Goal: Task Accomplishment & Management: Manage account settings

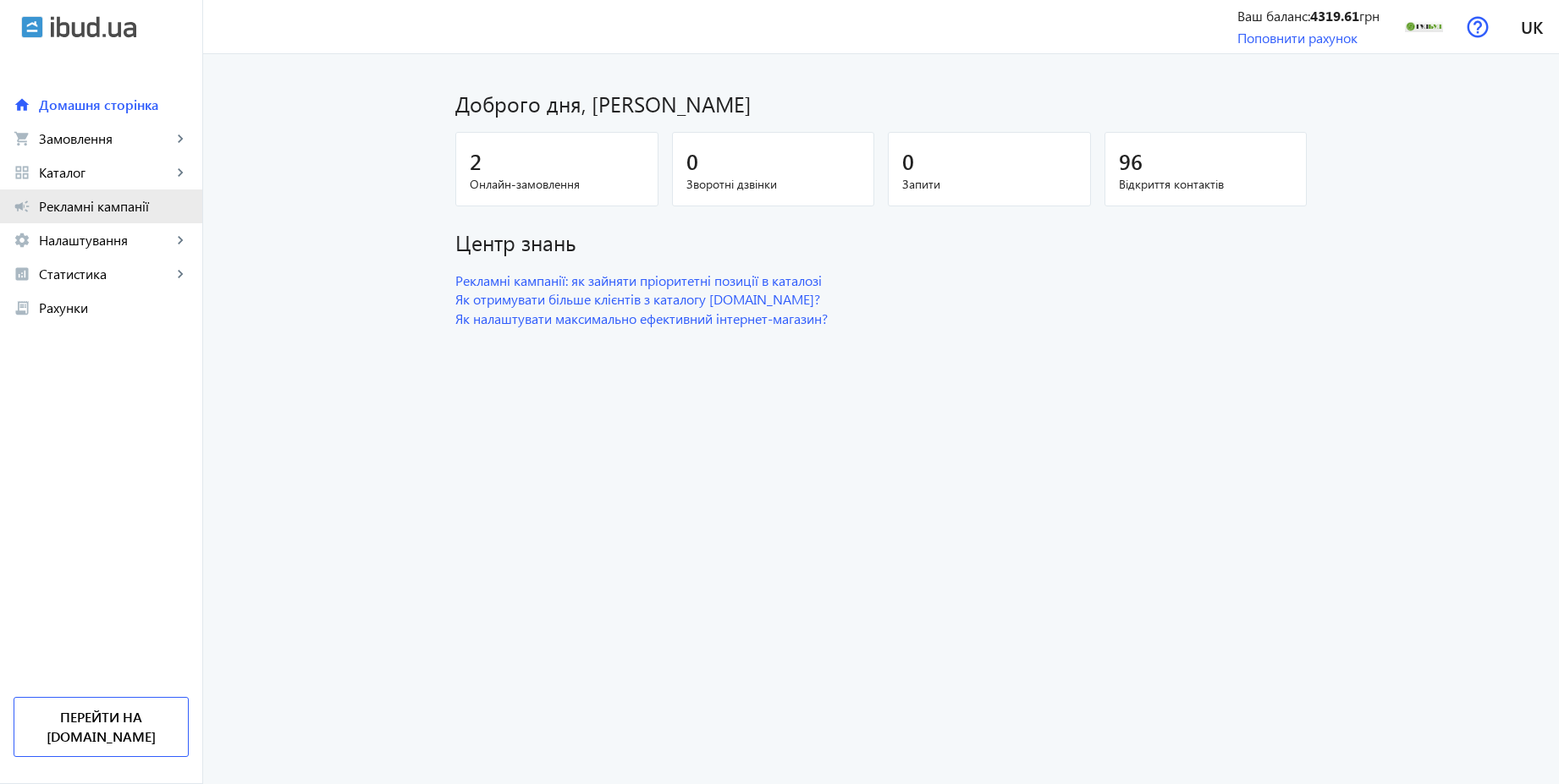
click at [97, 208] on span "Рекламні кампанії" at bounding box center [113, 207] width 149 height 17
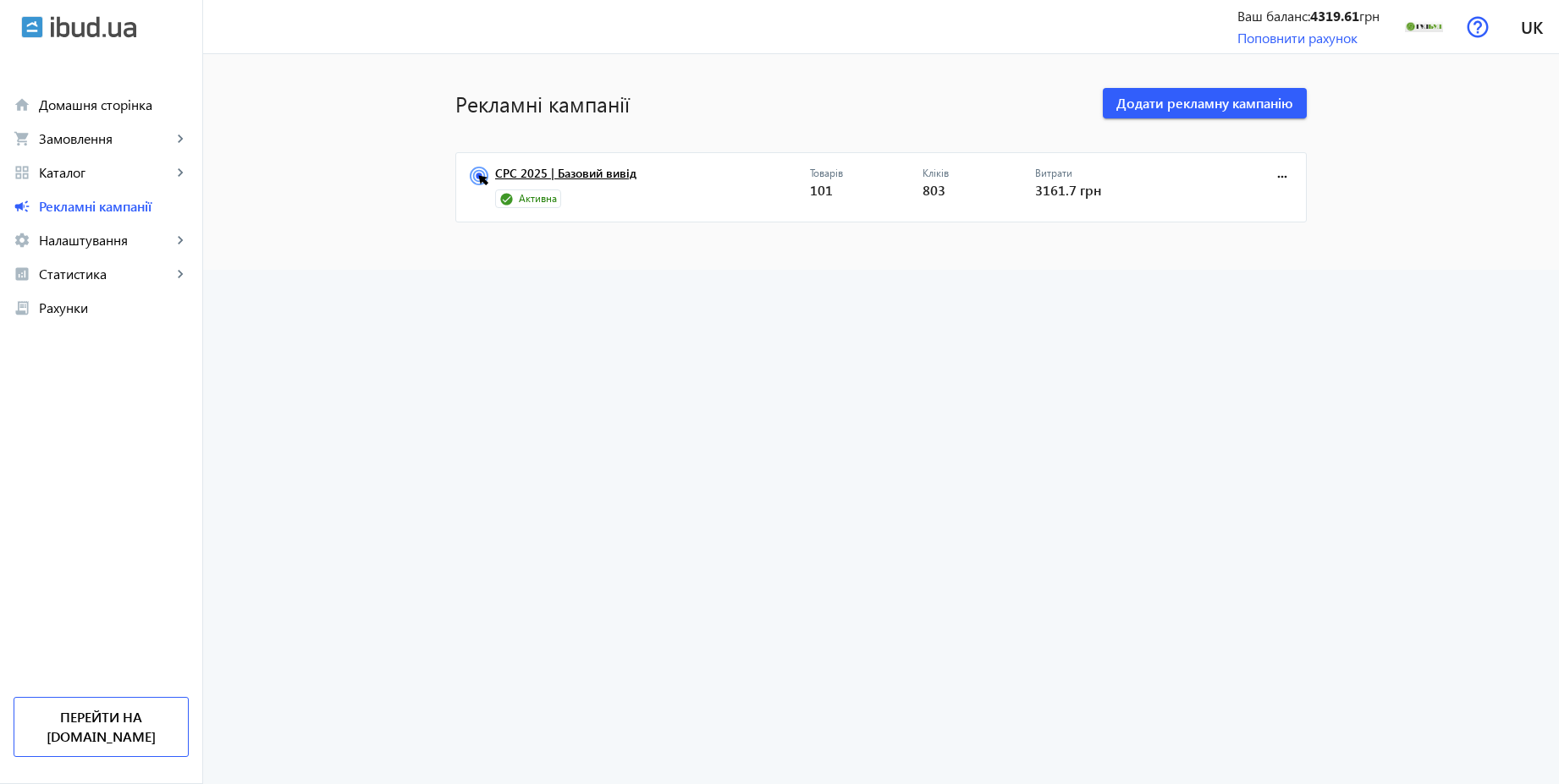
click at [589, 175] on link "CPC 2025 | Базовий вивід" at bounding box center [652, 179] width 315 height 24
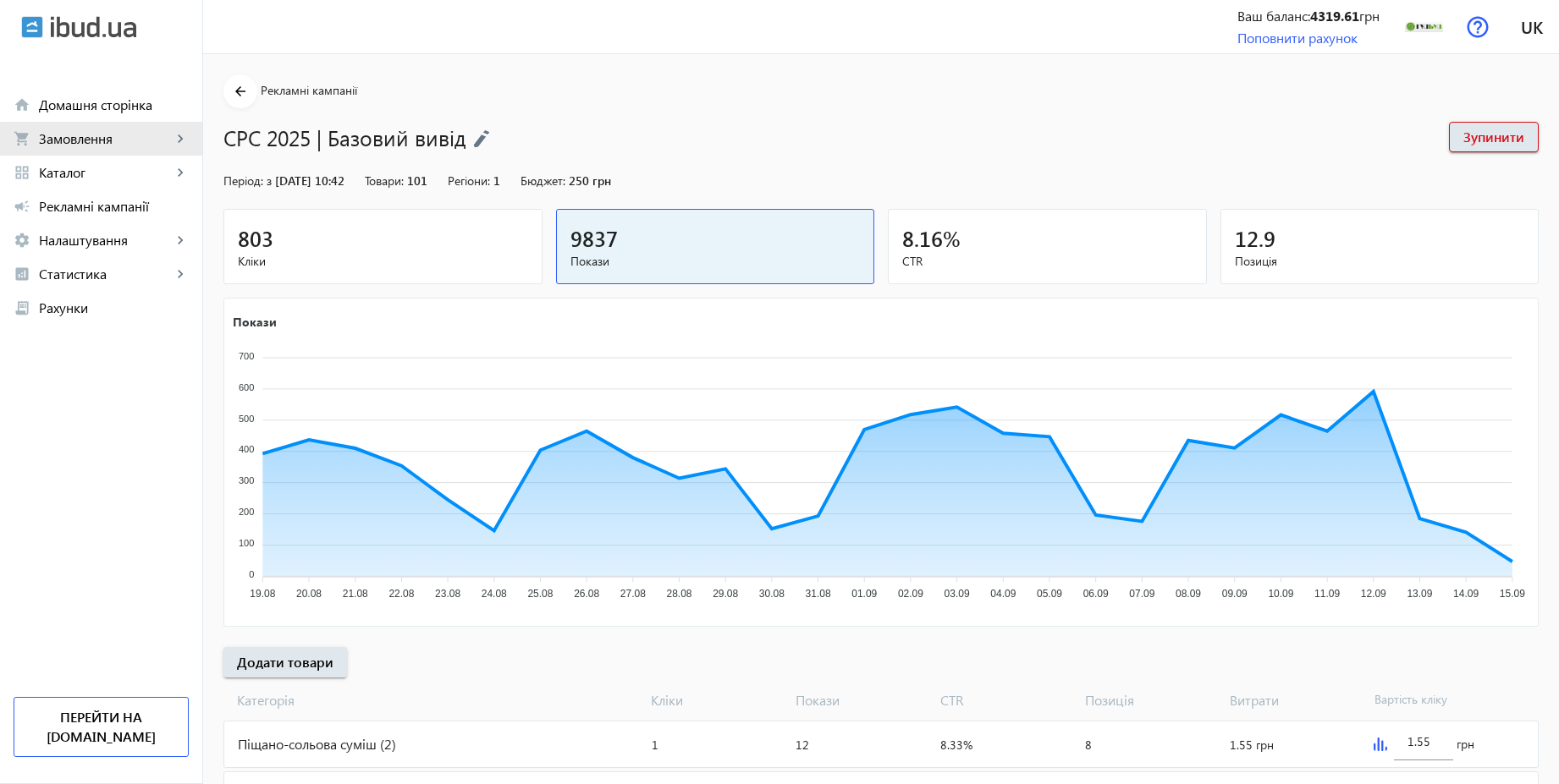
click at [107, 146] on span "Замовлення" at bounding box center [105, 138] width 133 height 17
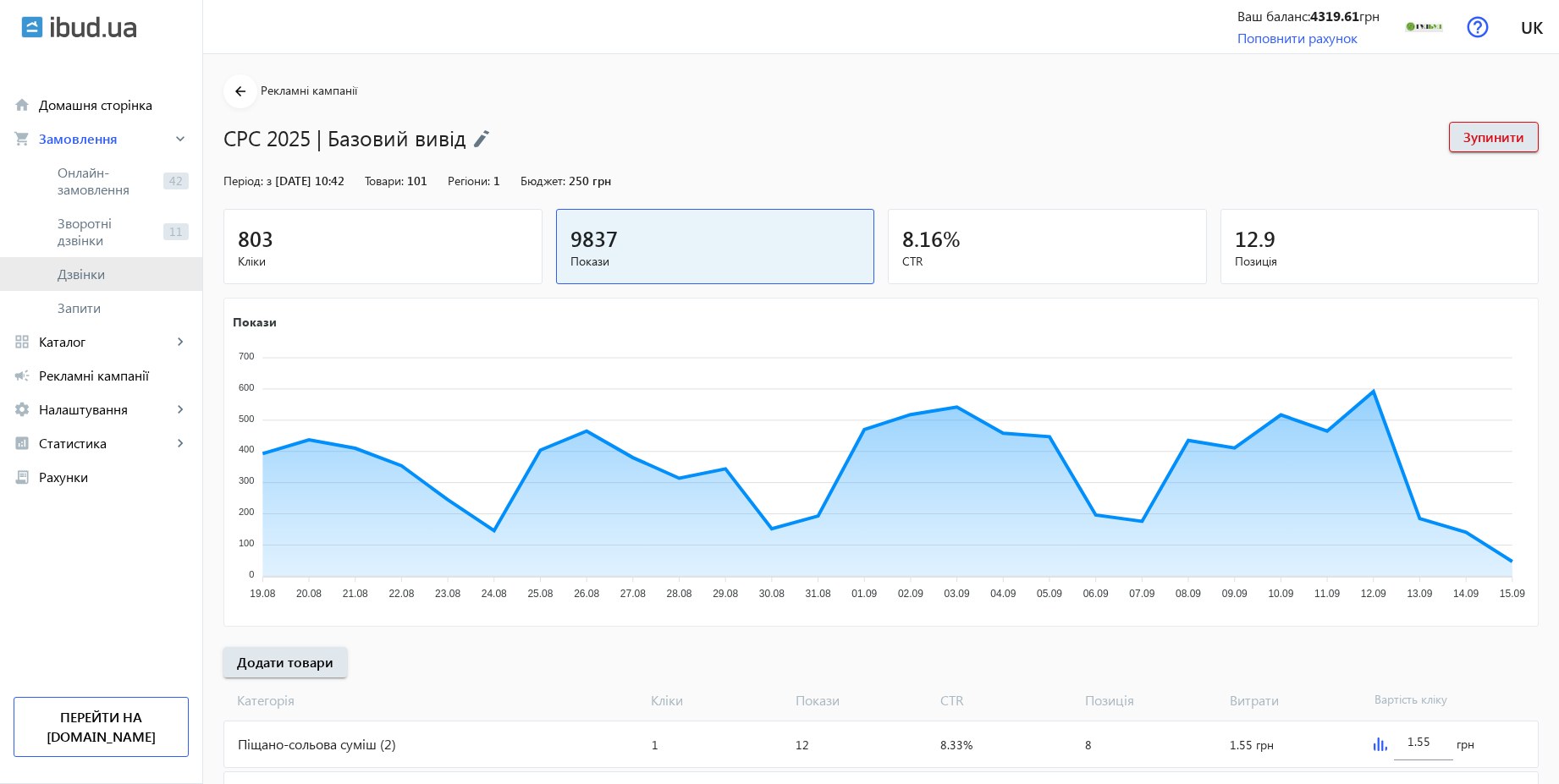
click at [89, 279] on span "Дзвінки" at bounding box center [123, 274] width 131 height 17
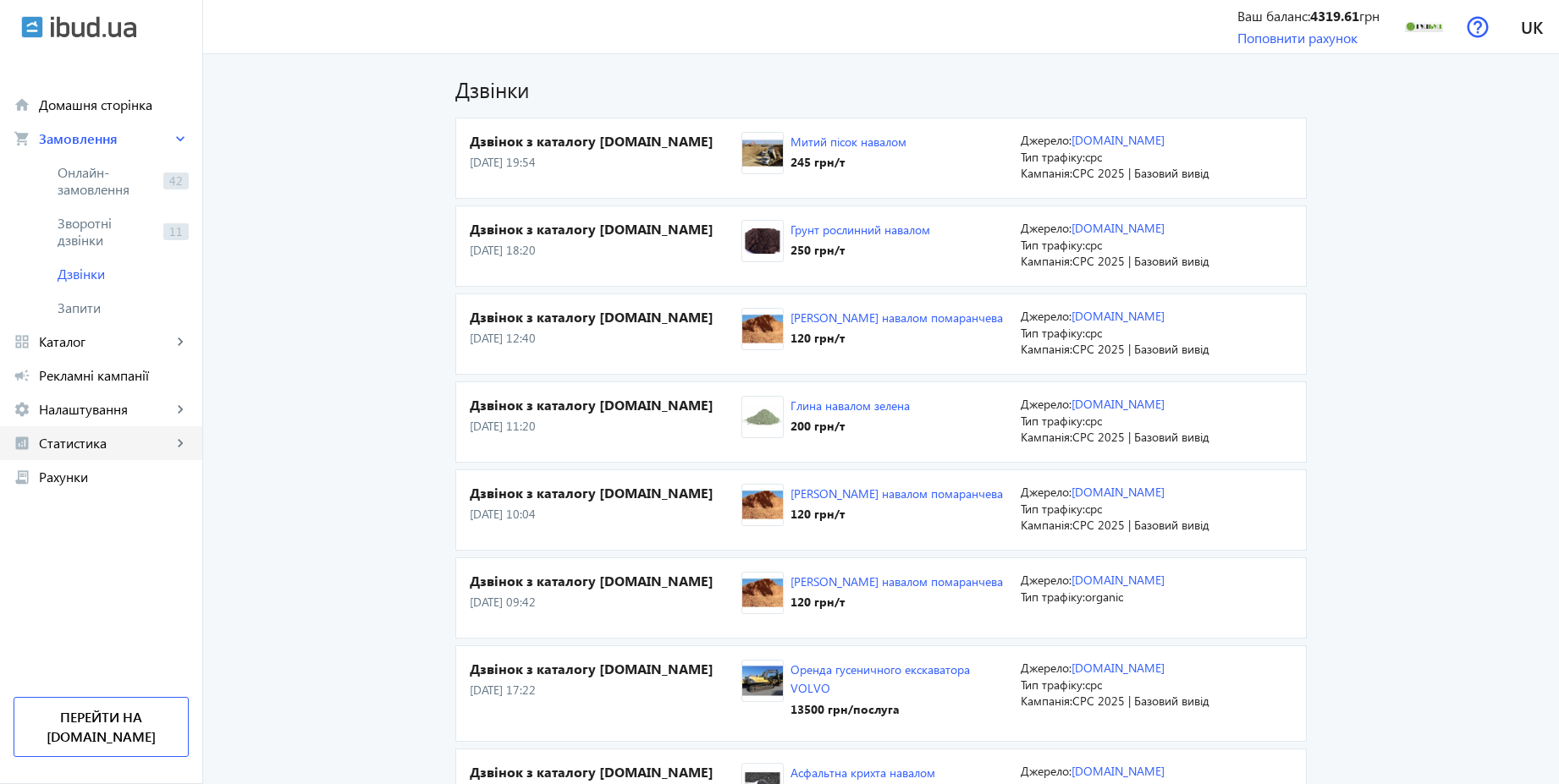
click at [122, 434] on link "analytics Статистика keyboard_arrow_right" at bounding box center [101, 443] width 202 height 34
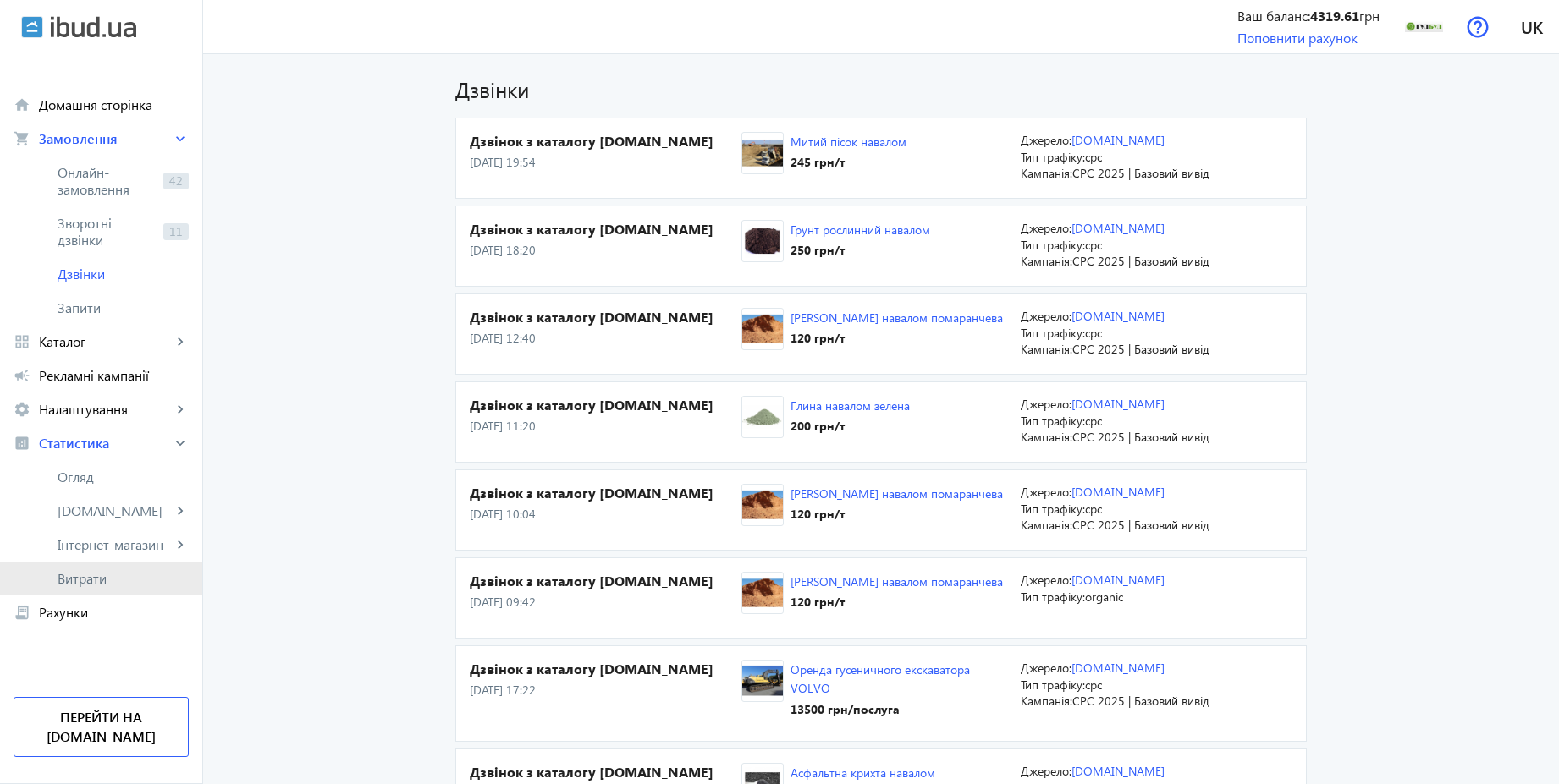
click at [101, 575] on span "Витрати" at bounding box center [123, 578] width 131 height 17
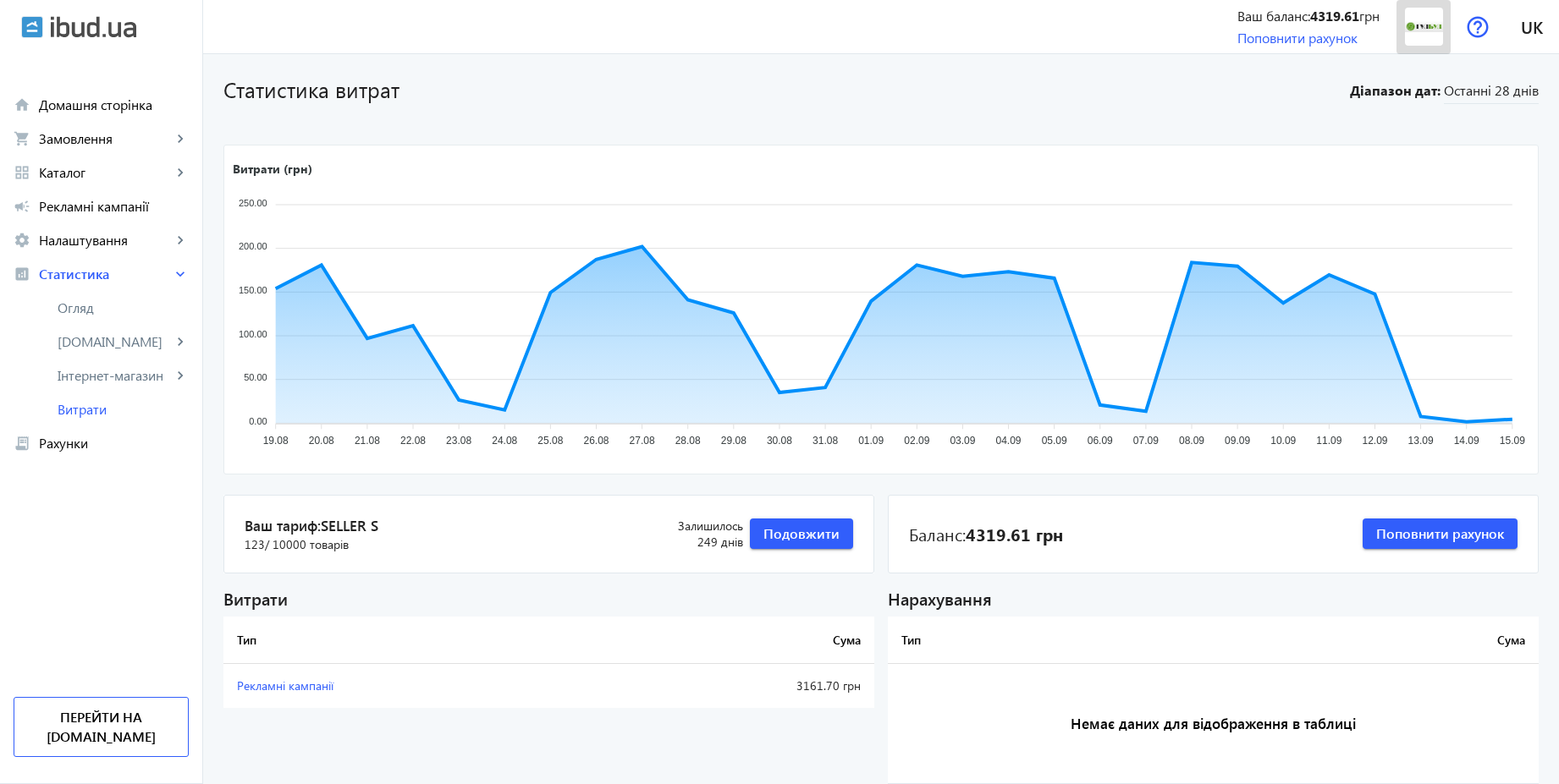
click at [1415, 32] on img at bounding box center [1423, 26] width 38 height 38
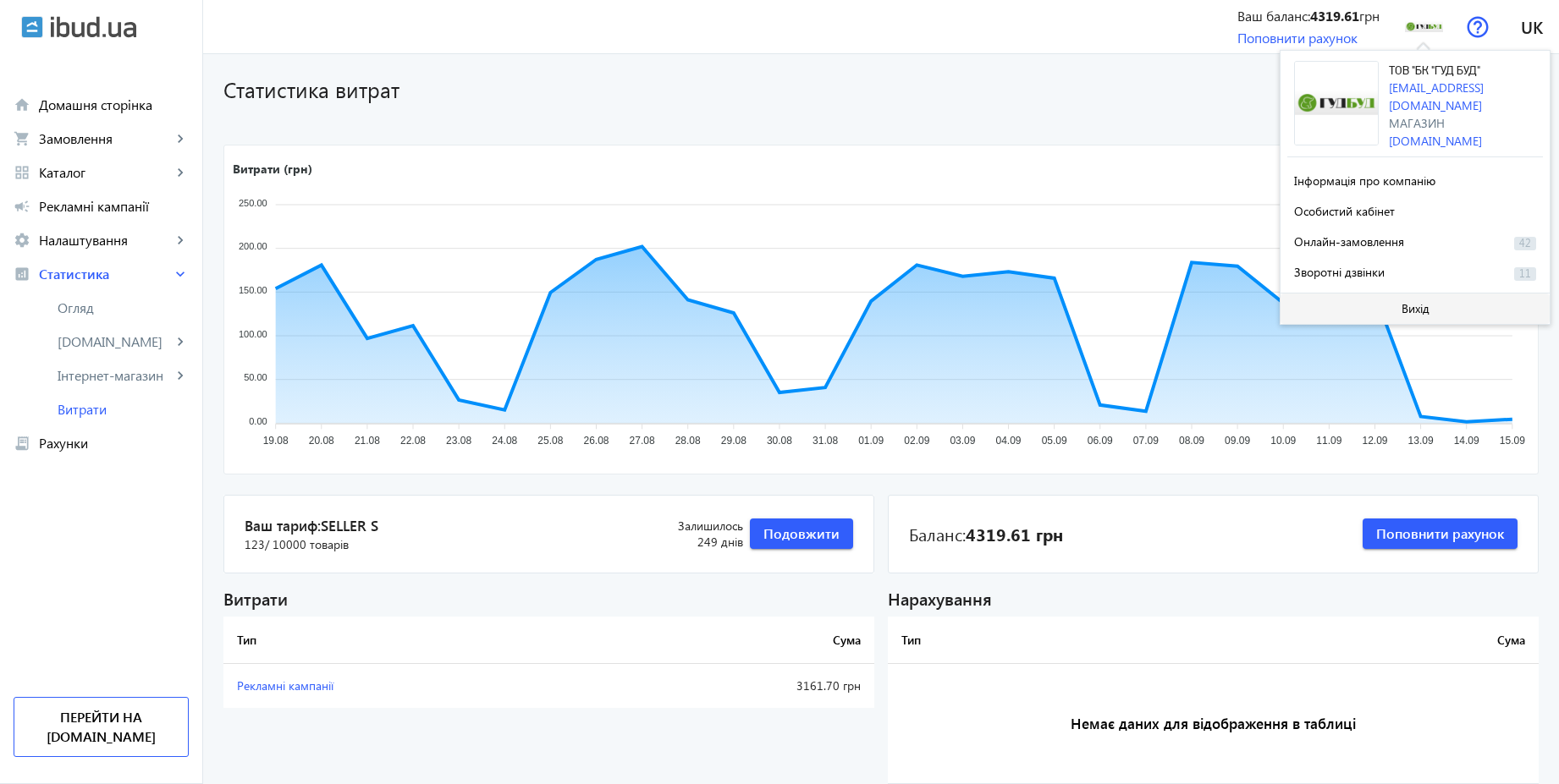
click at [1405, 303] on span "Вихід" at bounding box center [1415, 308] width 28 height 14
